Goal: Entertainment & Leisure: Consume media (video, audio)

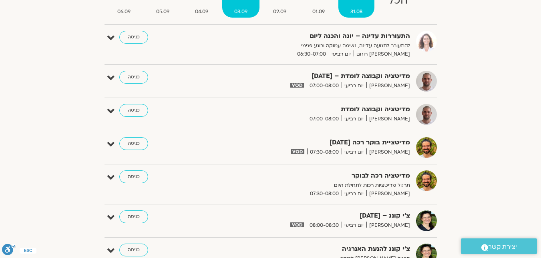
scroll to position [120, 0]
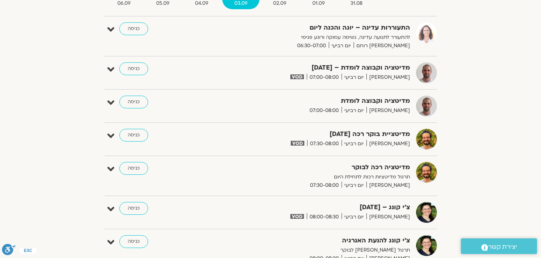
click at [134, 76] on div "מדיטציה וקבוצה לומדת – 3/9/25 דקל קנטי יום רביעי 07:00-08:00 כניסה" at bounding box center [276, 72] width 320 height 21
click at [137, 71] on link "כניסה" at bounding box center [133, 68] width 29 height 13
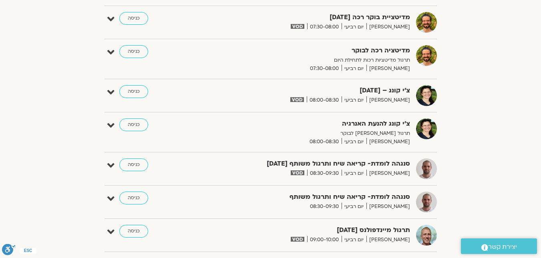
scroll to position [240, 0]
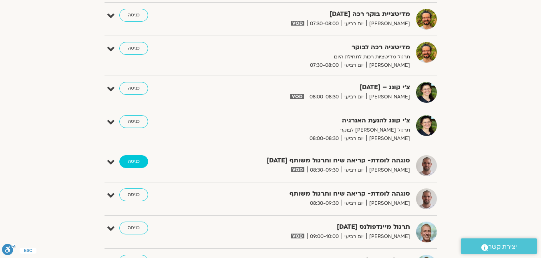
click at [128, 161] on link "כניסה" at bounding box center [133, 161] width 29 height 13
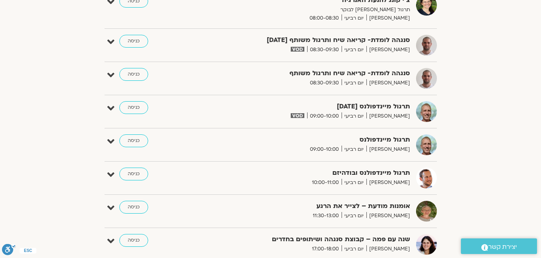
scroll to position [360, 0]
click at [136, 44] on link "כניסה" at bounding box center [133, 41] width 29 height 13
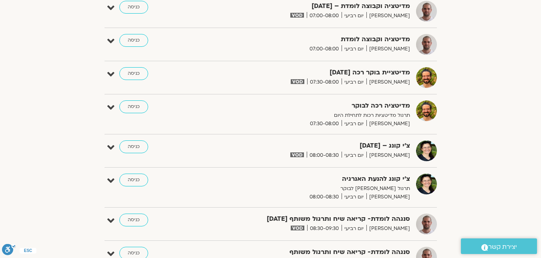
scroll to position [103, 0]
